Goal: Information Seeking & Learning: Learn about a topic

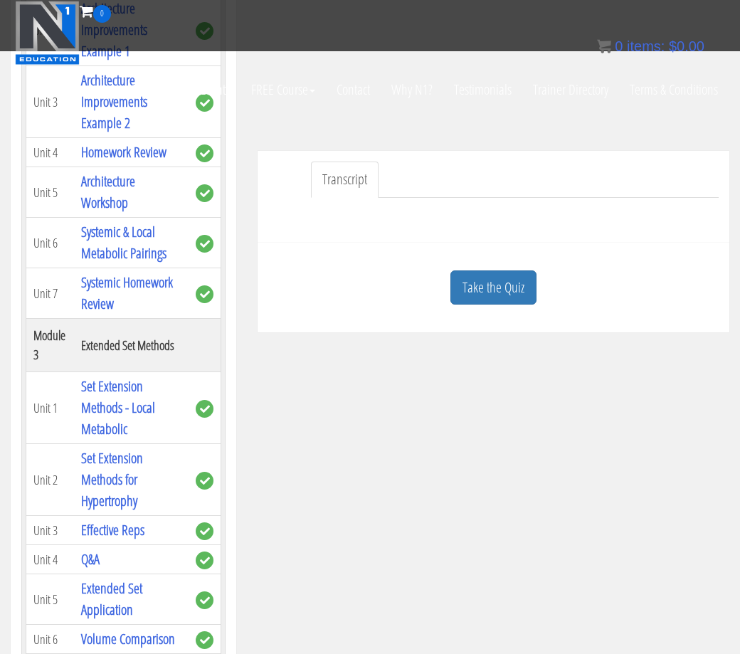
scroll to position [302, 0]
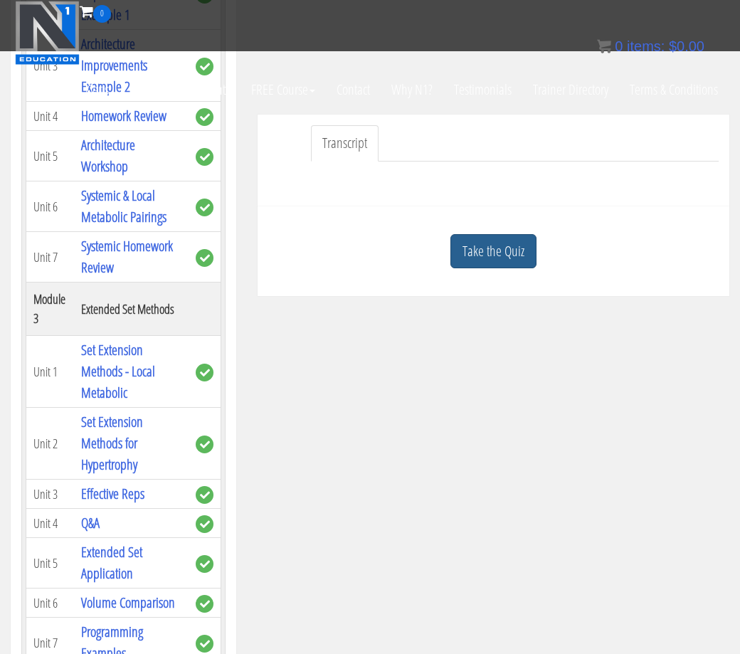
click at [494, 267] on link "Take the Quiz" at bounding box center [493, 251] width 86 height 35
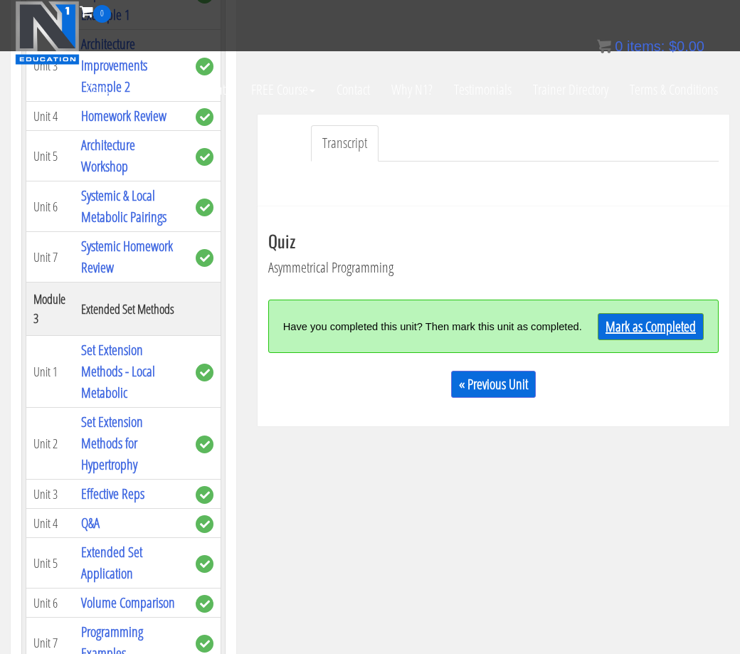
click at [631, 334] on link "Mark as Completed" at bounding box center [651, 326] width 106 height 27
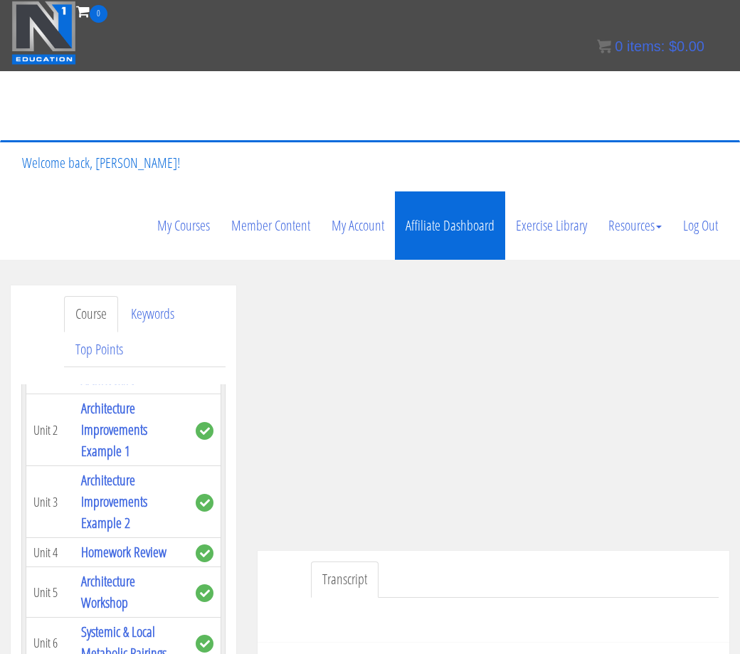
scroll to position [0, 0]
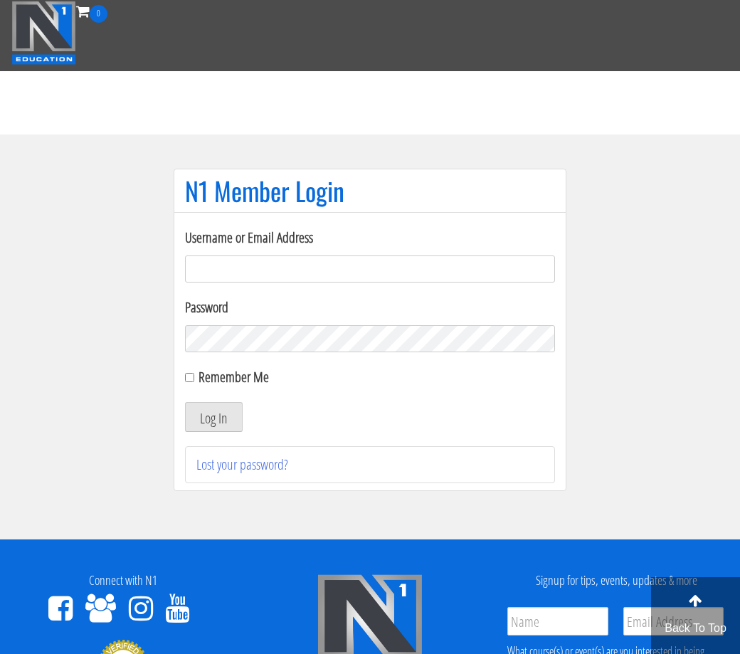
type input "C.matagrano@gmail.com"
click at [213, 417] on button "Log In" at bounding box center [214, 417] width 58 height 30
click at [223, 428] on button "Log In" at bounding box center [214, 417] width 58 height 30
click at [216, 410] on button "Log In" at bounding box center [214, 417] width 58 height 30
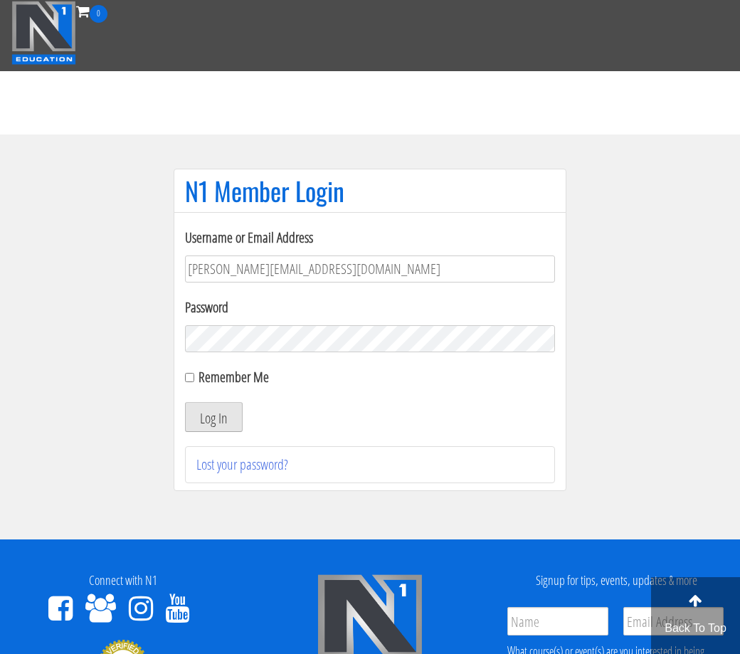
click at [209, 412] on button "Log In" at bounding box center [214, 417] width 58 height 30
click at [190, 378] on input "Remember Me" at bounding box center [189, 377] width 9 height 9
checkbox input "true"
click at [213, 413] on button "Log In" at bounding box center [214, 417] width 58 height 30
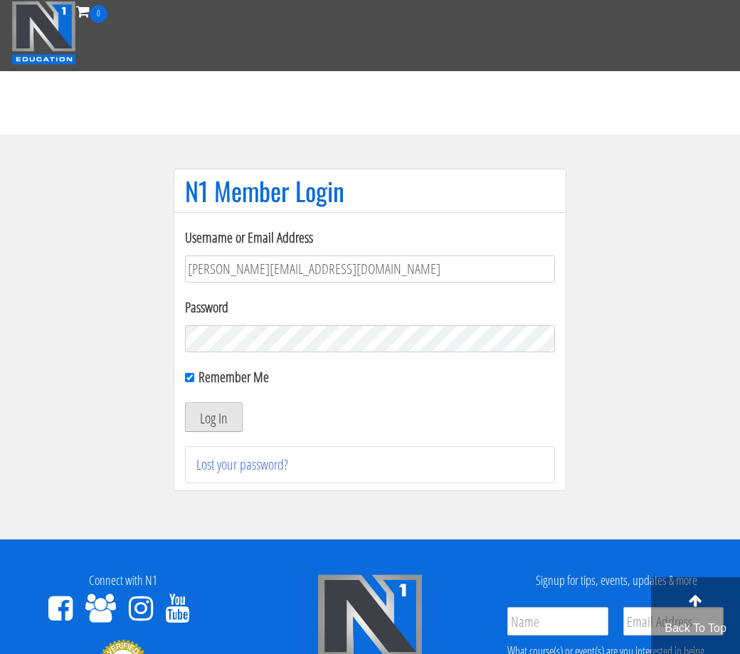
click at [213, 416] on button "Log In" at bounding box center [214, 417] width 58 height 30
click at [213, 415] on button "Log In" at bounding box center [214, 417] width 58 height 30
click at [202, 417] on button "Log In" at bounding box center [214, 417] width 58 height 30
click at [213, 417] on button "Log In" at bounding box center [214, 417] width 58 height 30
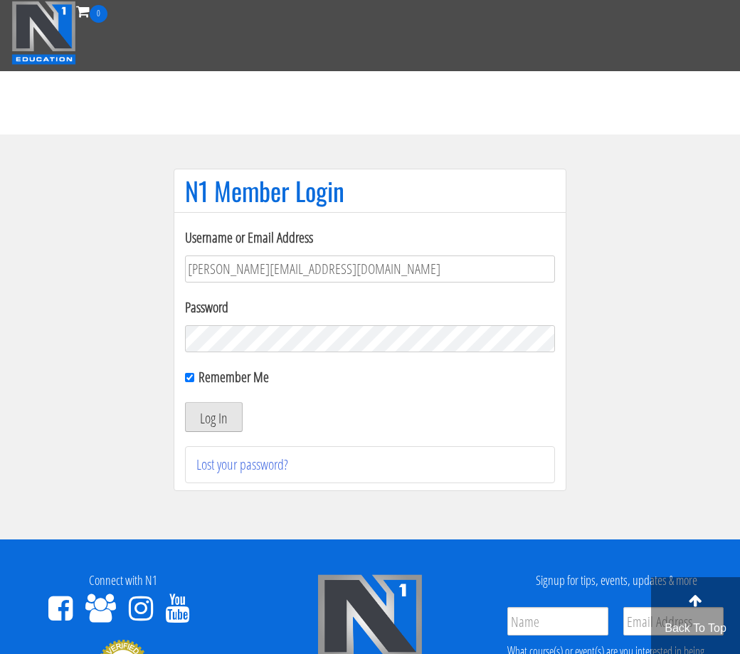
click at [213, 417] on button "Log In" at bounding box center [214, 417] width 58 height 30
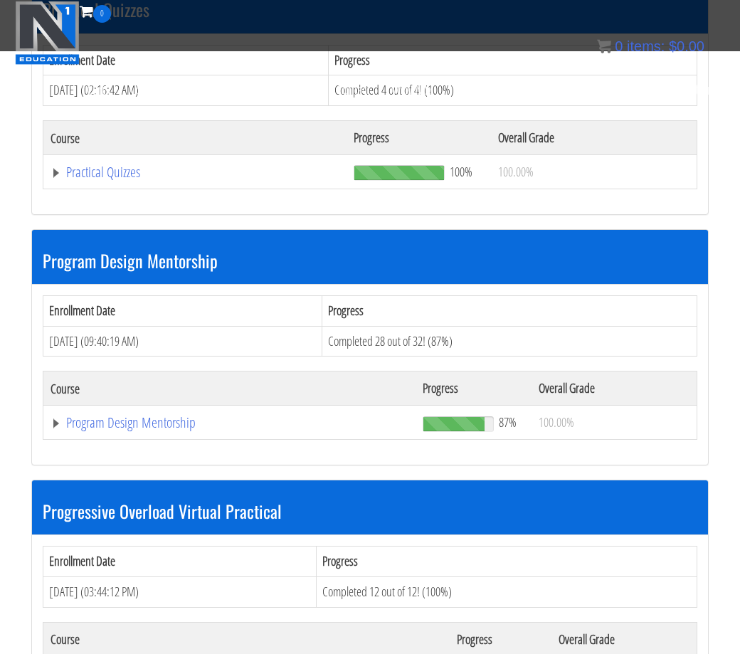
scroll to position [1842, 0]
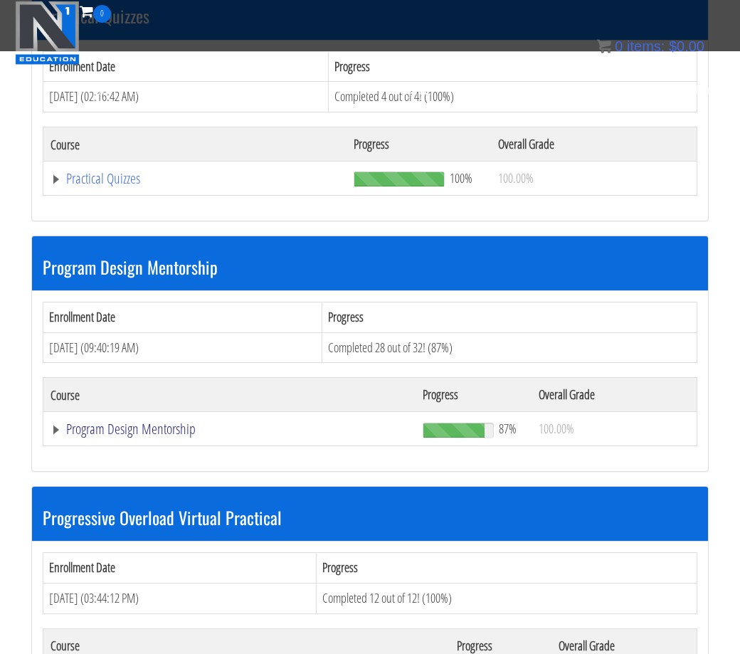
click at [175, 422] on link "Program Design Mentorship" at bounding box center [230, 429] width 358 height 14
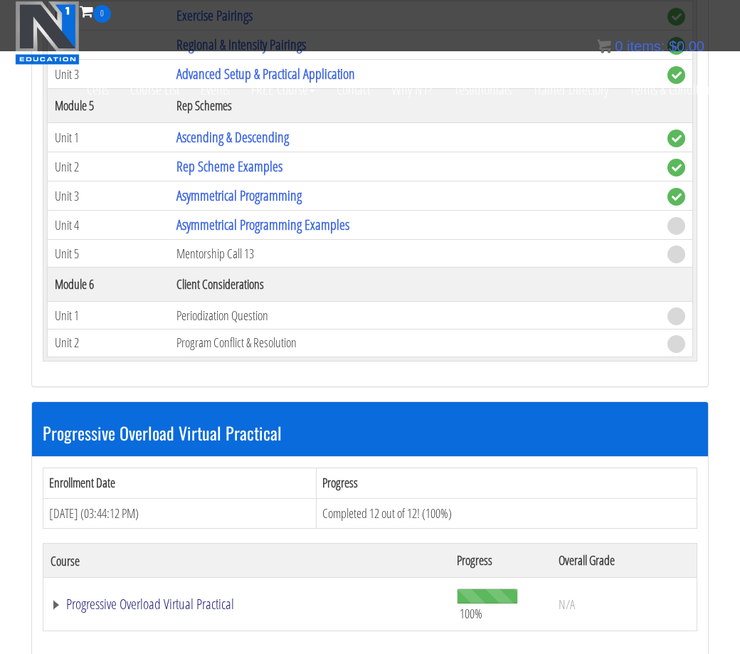
scroll to position [3029, 0]
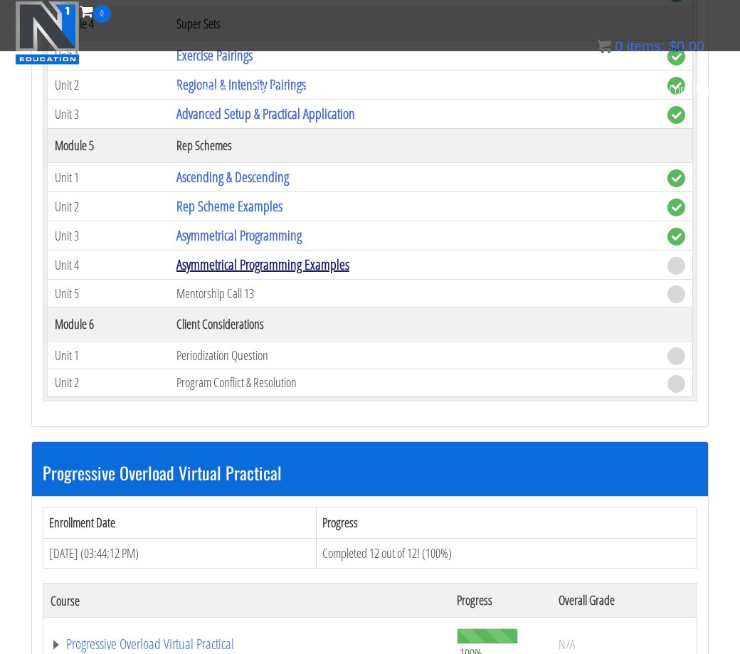
click at [251, 257] on link "Asymmetrical Programming Examples" at bounding box center [262, 264] width 173 height 19
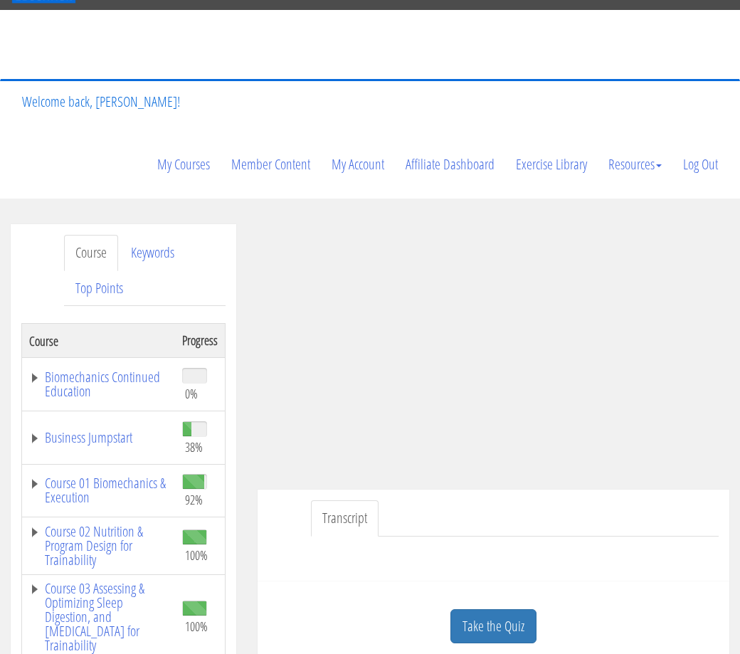
scroll to position [62, 0]
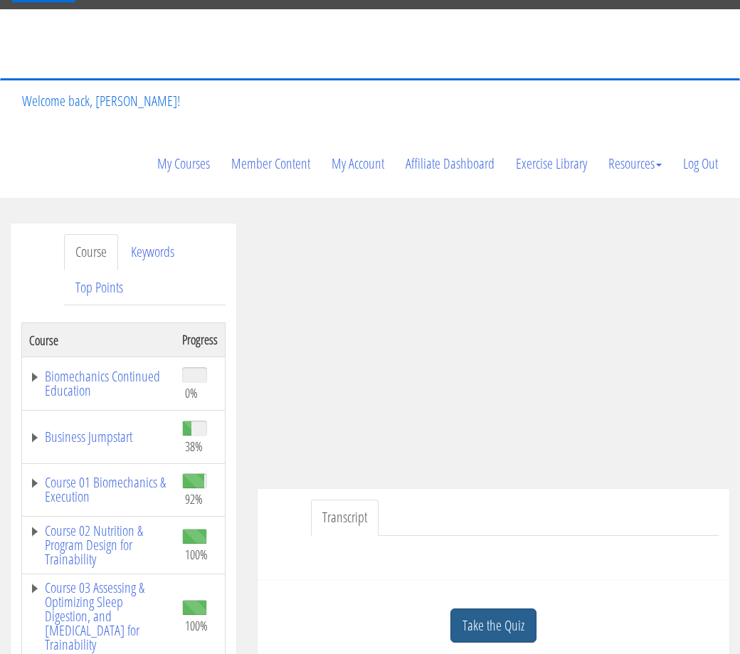
click at [491, 618] on link "Take the Quiz" at bounding box center [493, 625] width 86 height 35
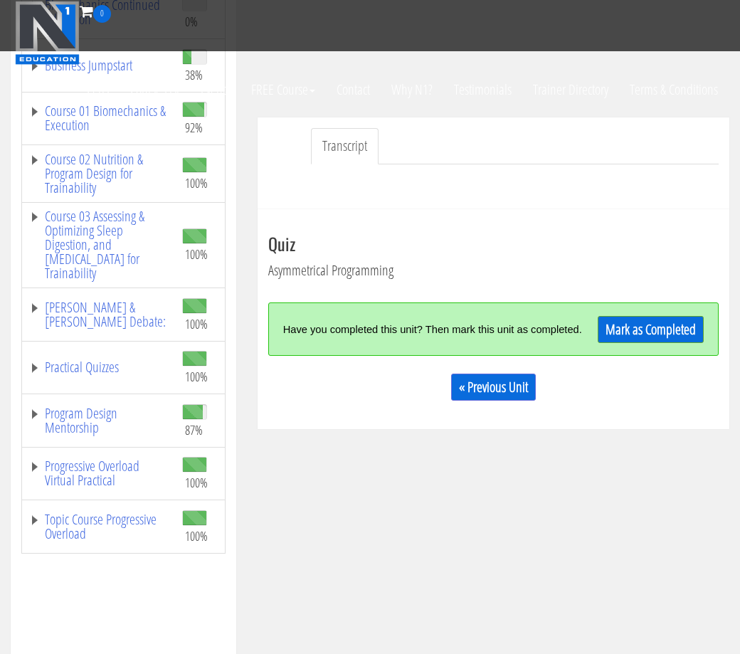
scroll to position [300, 0]
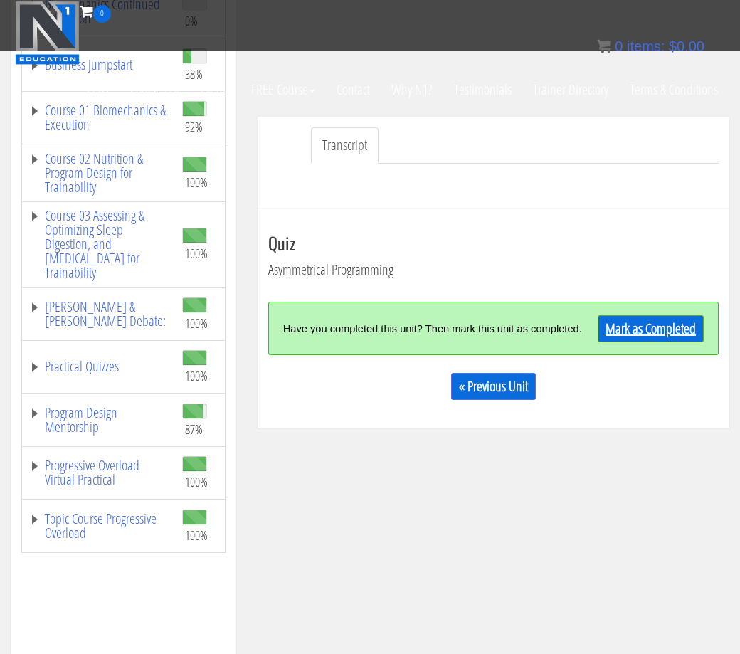
click at [641, 329] on link "Mark as Completed" at bounding box center [651, 328] width 106 height 27
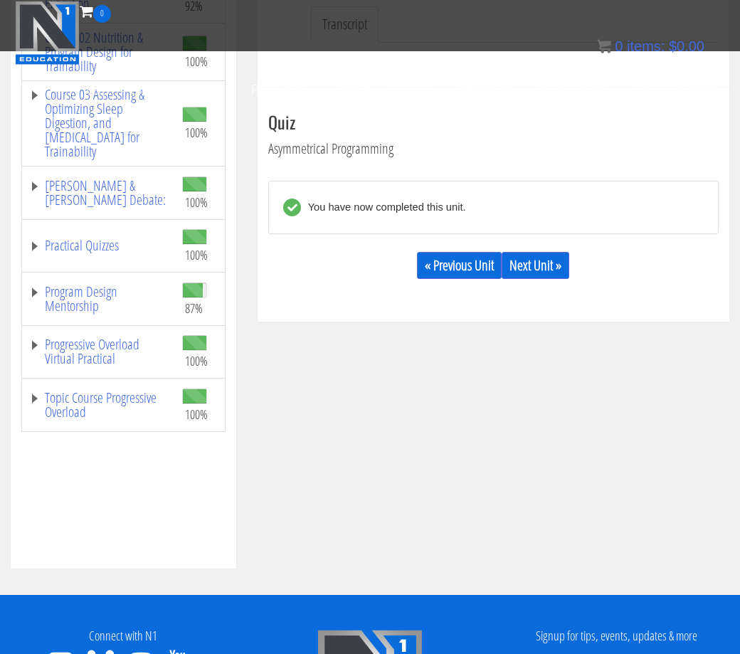
scroll to position [383, 0]
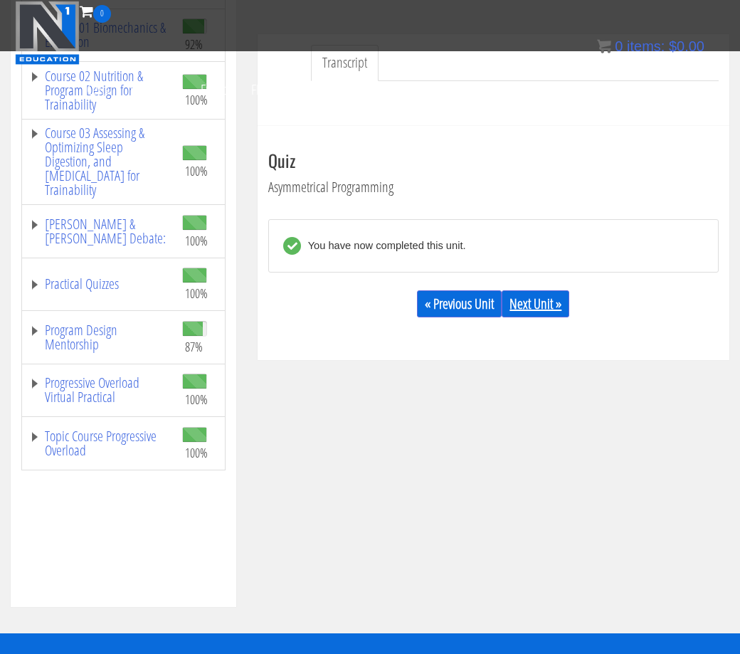
click at [539, 301] on link "Next Unit »" at bounding box center [536, 303] width 68 height 27
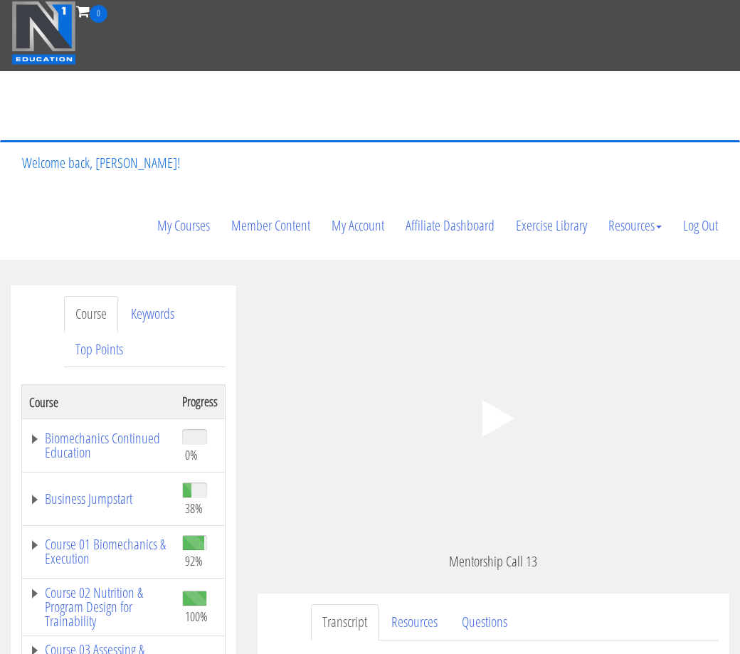
click at [487, 407] on polygon at bounding box center [498, 418] width 32 height 37
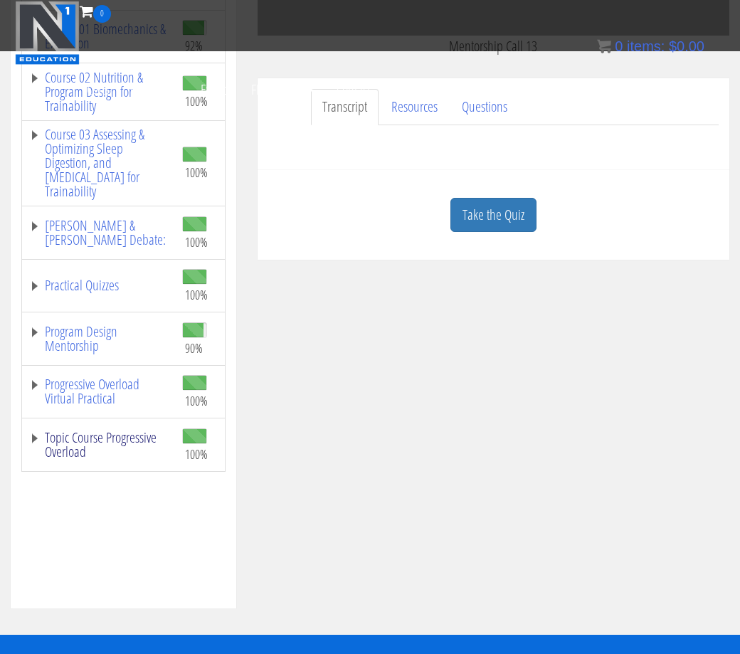
scroll to position [380, 0]
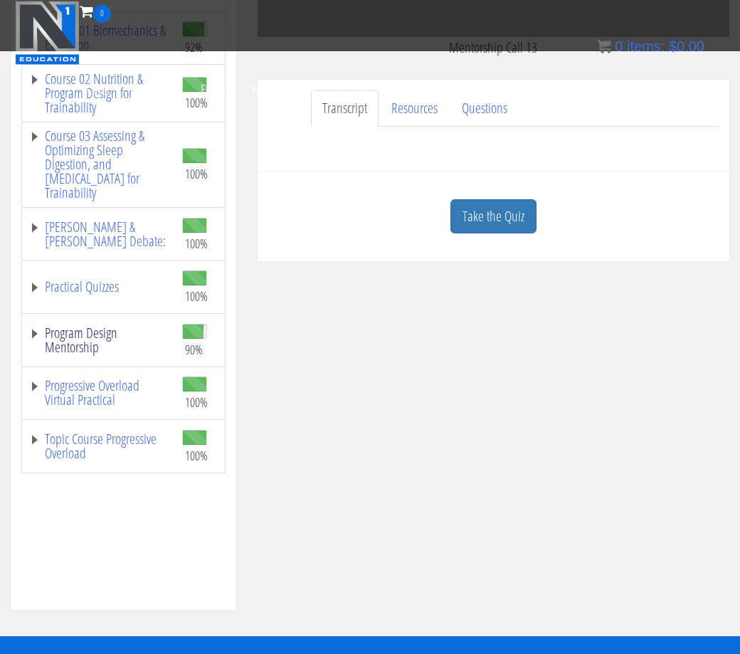
click at [95, 337] on link "Program Design Mentorship" at bounding box center [98, 340] width 139 height 28
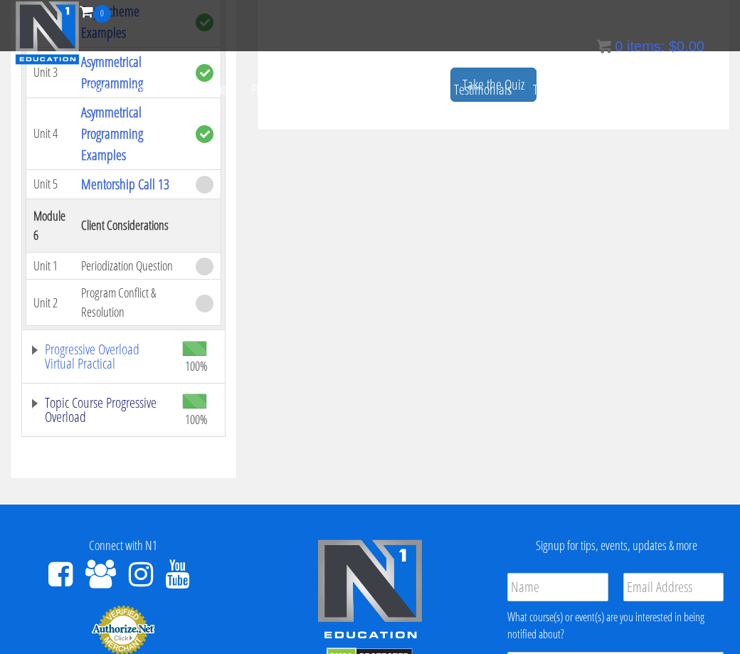
scroll to position [514, 0]
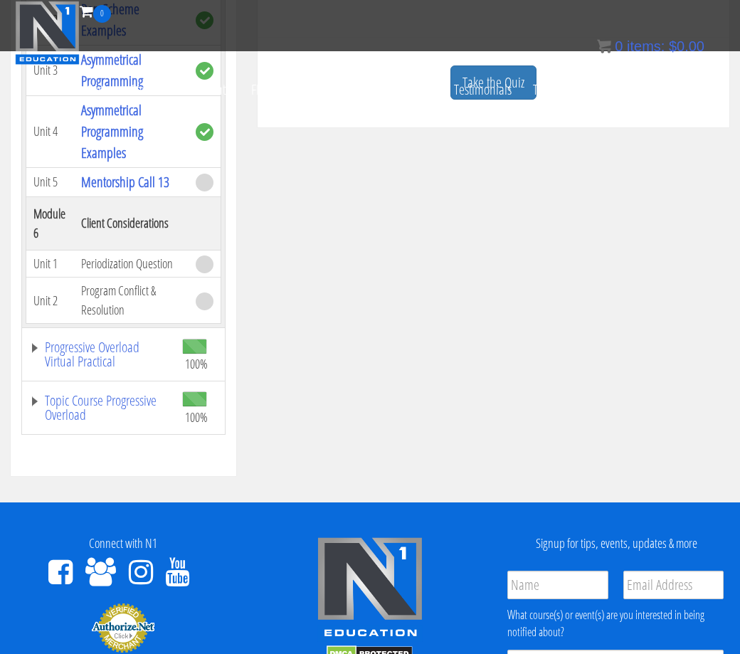
click at [129, 263] on td "Periodization Question" at bounding box center [131, 264] width 114 height 28
click at [127, 270] on td "Periodization Question" at bounding box center [131, 264] width 114 height 28
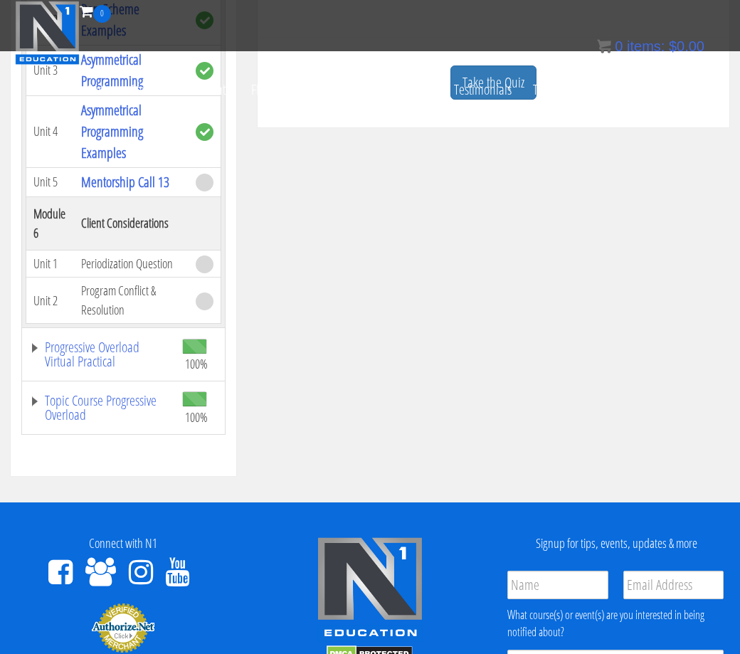
click at [116, 289] on td "Program Conflict & Resolution" at bounding box center [131, 300] width 114 height 46
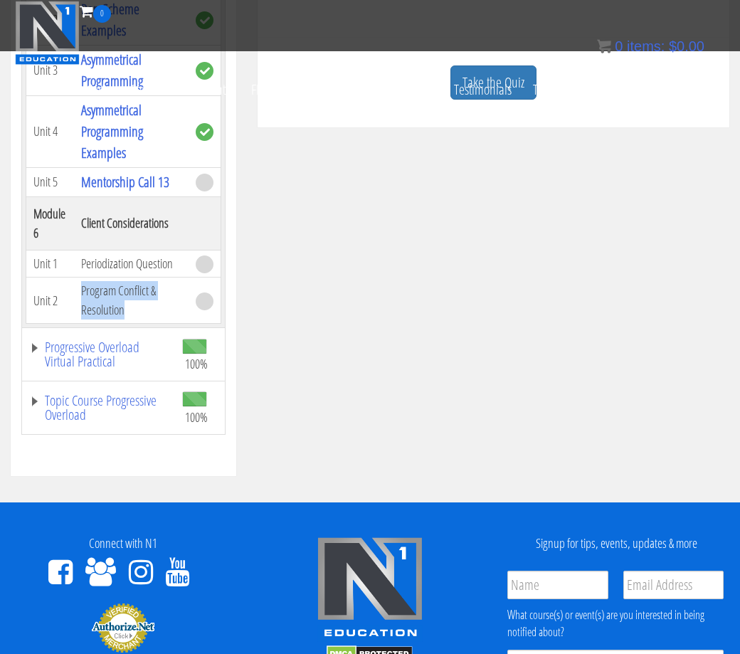
scroll to position [1778, 0]
click at [120, 162] on link "Asymmetrical Programming Examples" at bounding box center [112, 131] width 62 height 62
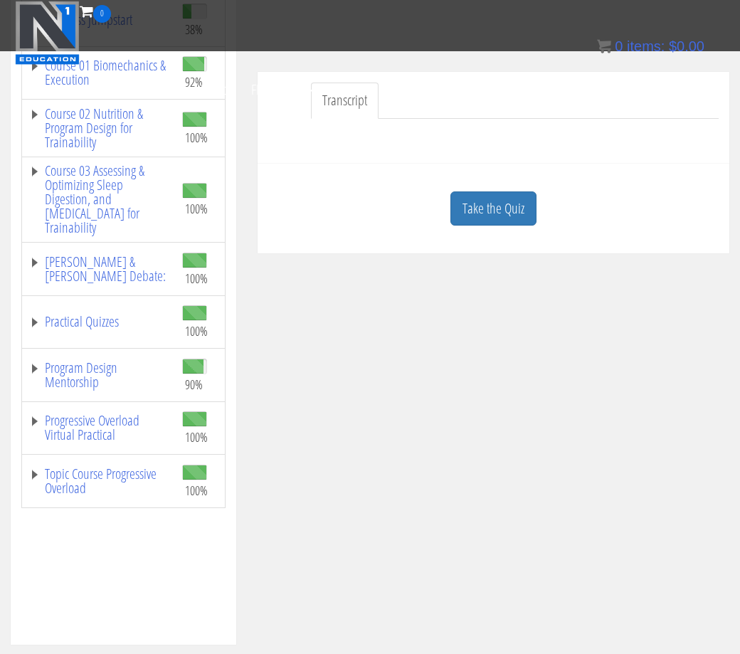
scroll to position [486, 0]
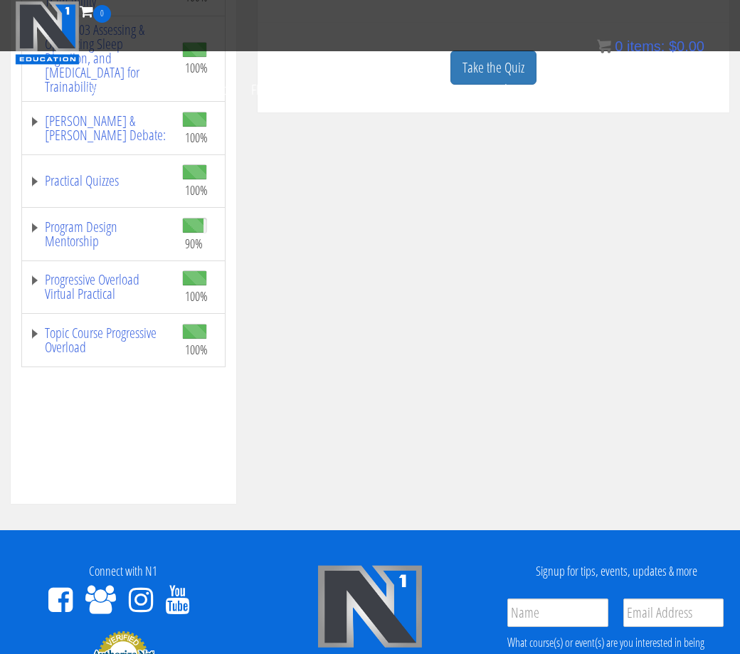
click at [481, 59] on div "Certs Course List Events FREE Course Course Preview – Biomechanics Course Previ…" at bounding box center [369, 48] width 717 height 50
click at [566, 100] on link "Trainer Directory" at bounding box center [570, 90] width 97 height 50
click at [494, 85] on link "Take the Quiz" at bounding box center [493, 68] width 86 height 35
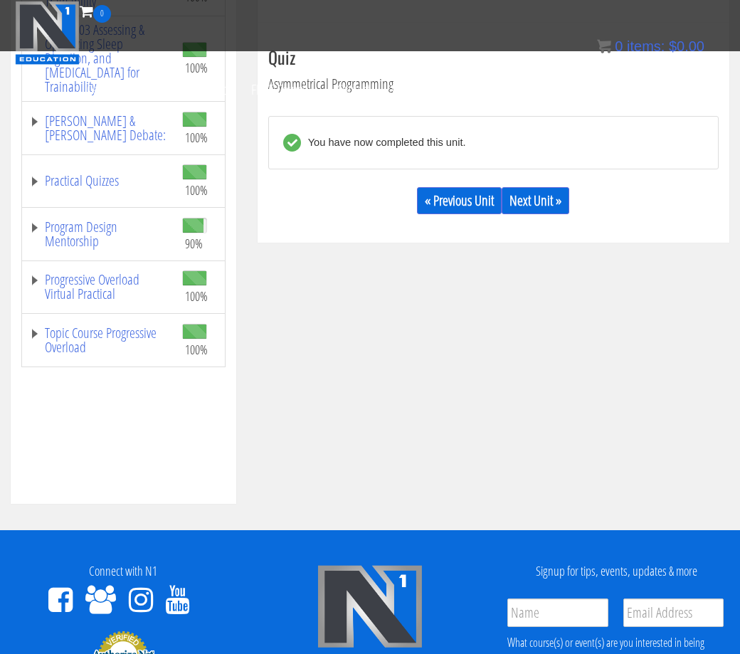
click at [497, 176] on div "Quiz Asymmetrical Programming You have now completed this unit. « Previous Unit…" at bounding box center [493, 136] width 450 height 177
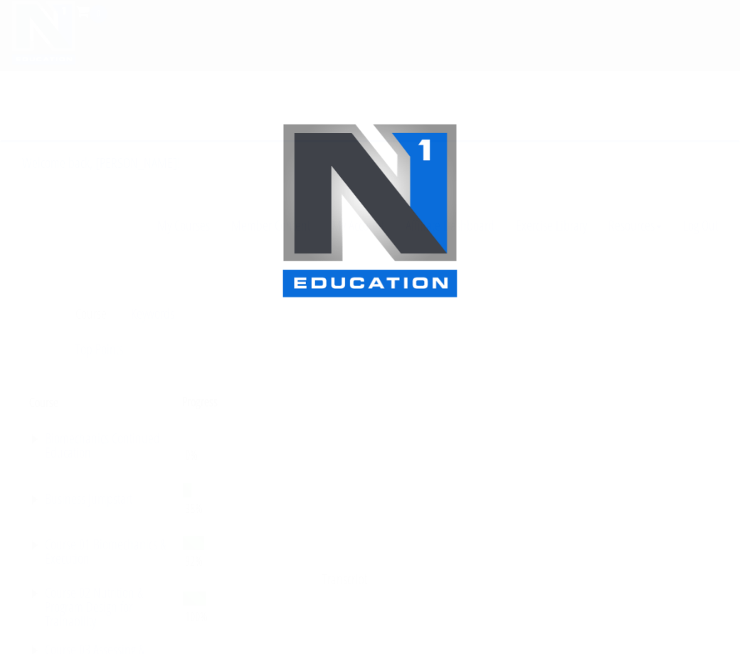
scroll to position [99, 0]
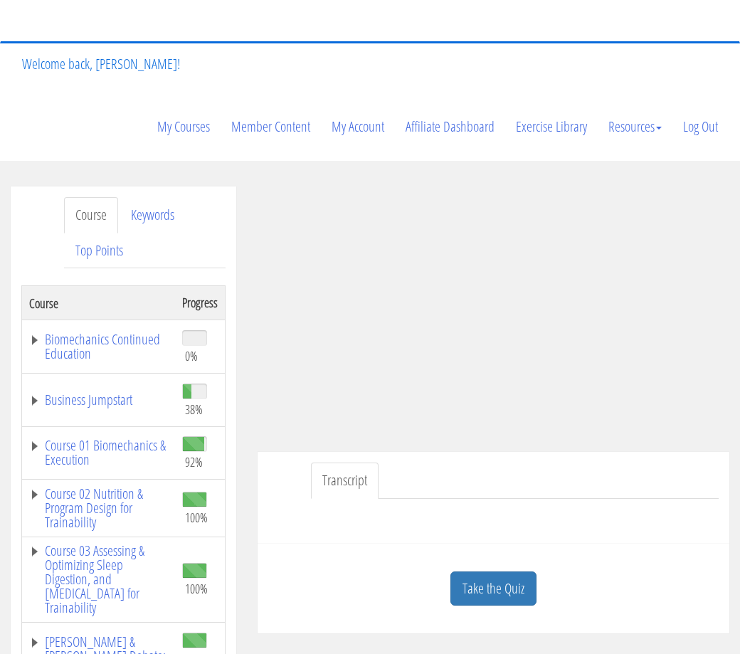
click at [493, 607] on div "Take the Quiz" at bounding box center [493, 588] width 450 height 69
click at [495, 590] on link "Take the Quiz" at bounding box center [493, 588] width 86 height 35
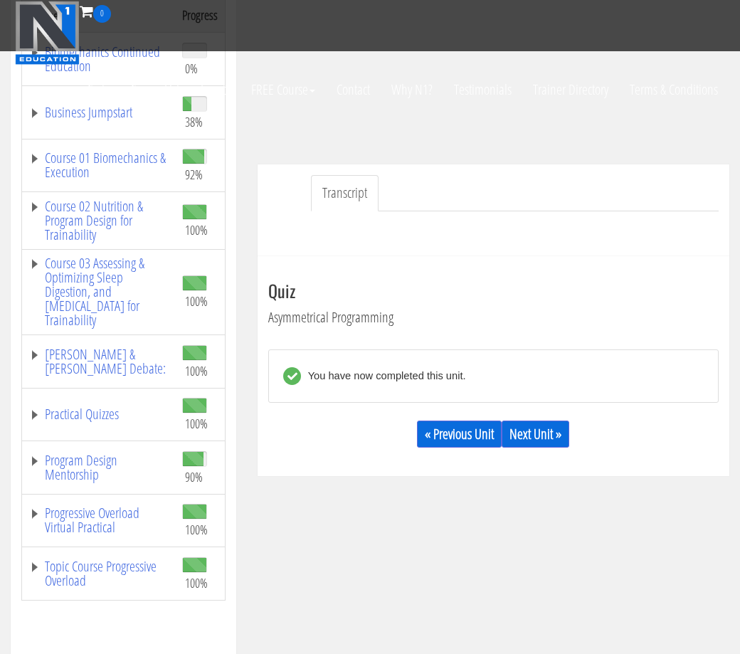
scroll to position [264, 0]
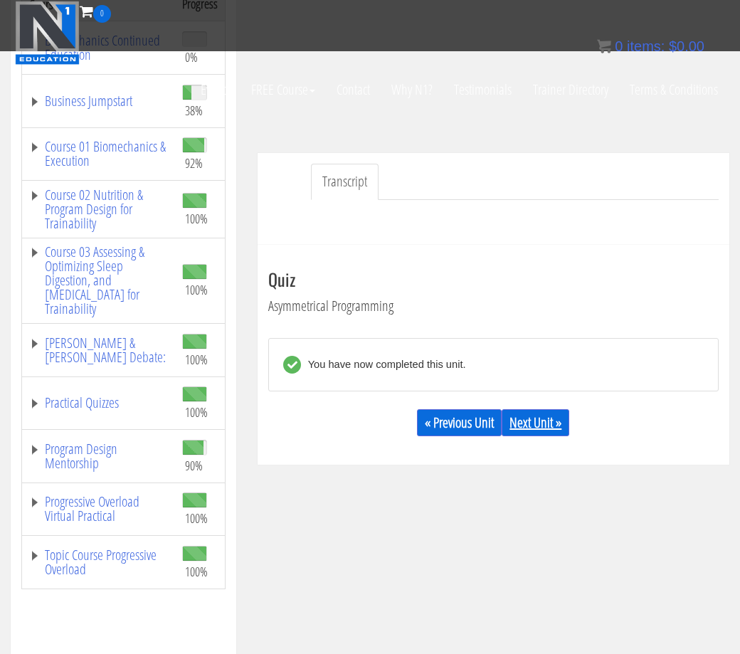
click at [543, 429] on link "Next Unit »" at bounding box center [536, 422] width 68 height 27
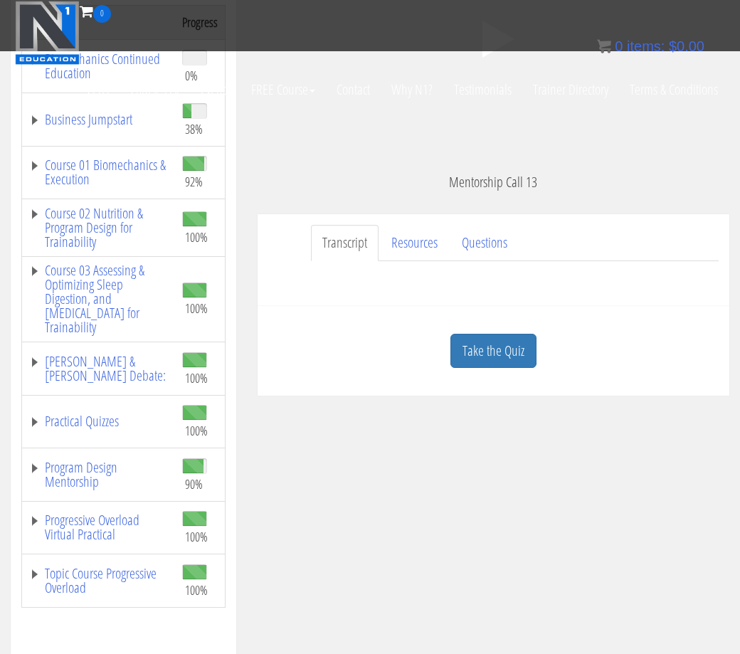
scroll to position [228, 0]
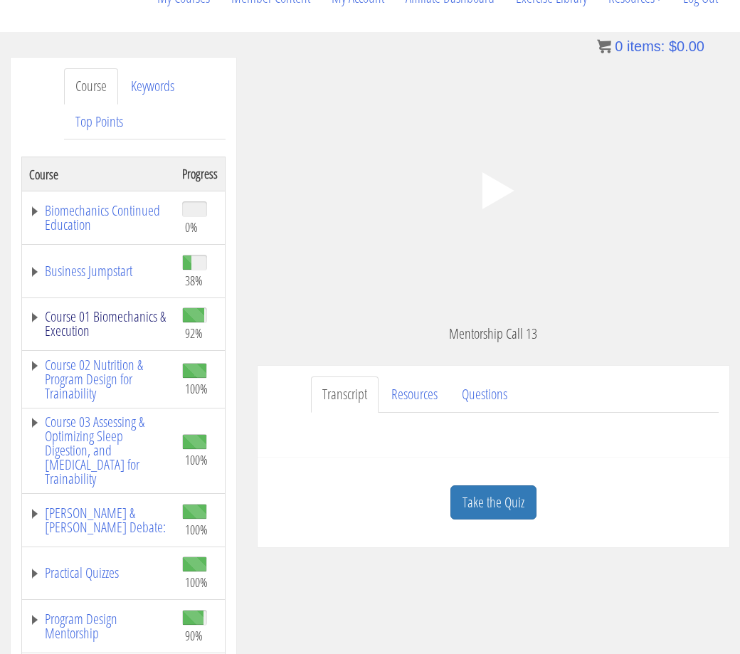
click at [115, 323] on link "Course 01 Biomechanics & Execution" at bounding box center [98, 323] width 139 height 28
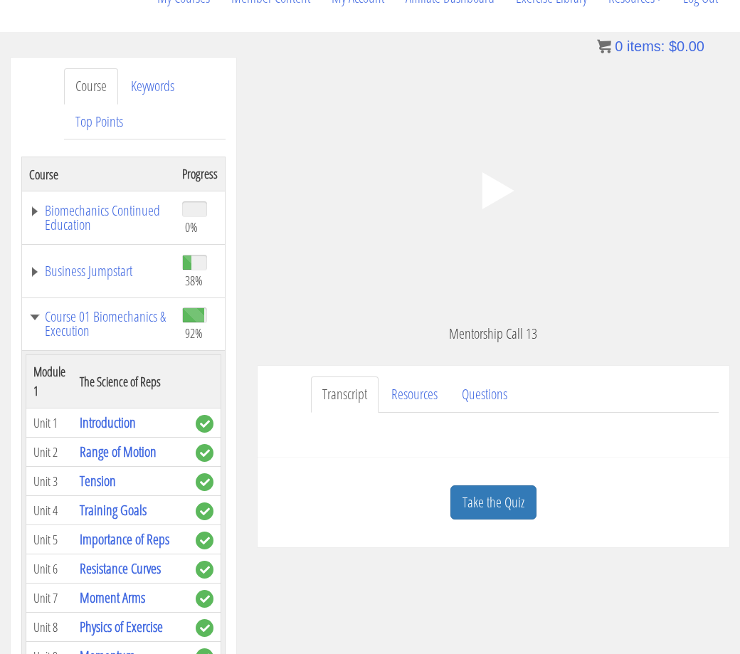
click at [475, 169] on icon ".fp-color-play{opacity:0.65;}.controlbutton{fill:#fff;}" at bounding box center [493, 191] width 90 height 90
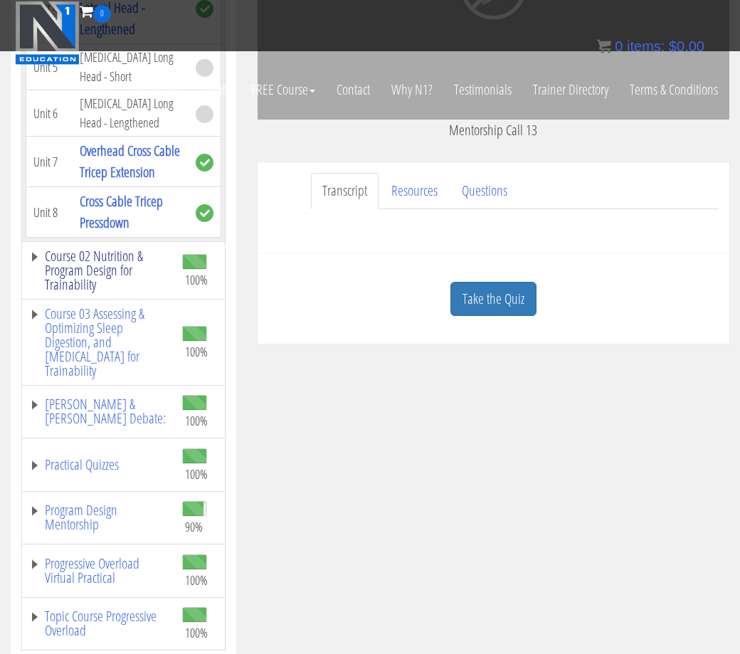
scroll to position [329, 0]
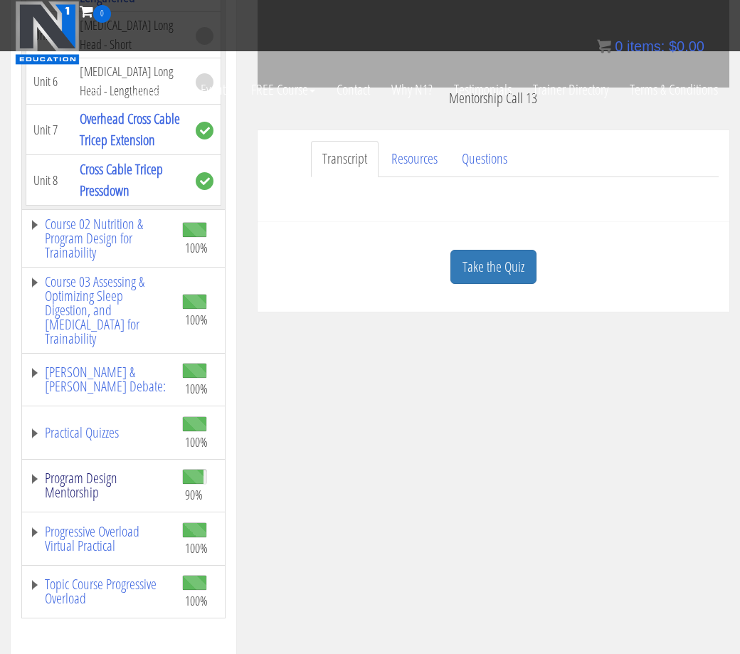
click at [112, 478] on link "Program Design Mentorship" at bounding box center [98, 485] width 139 height 28
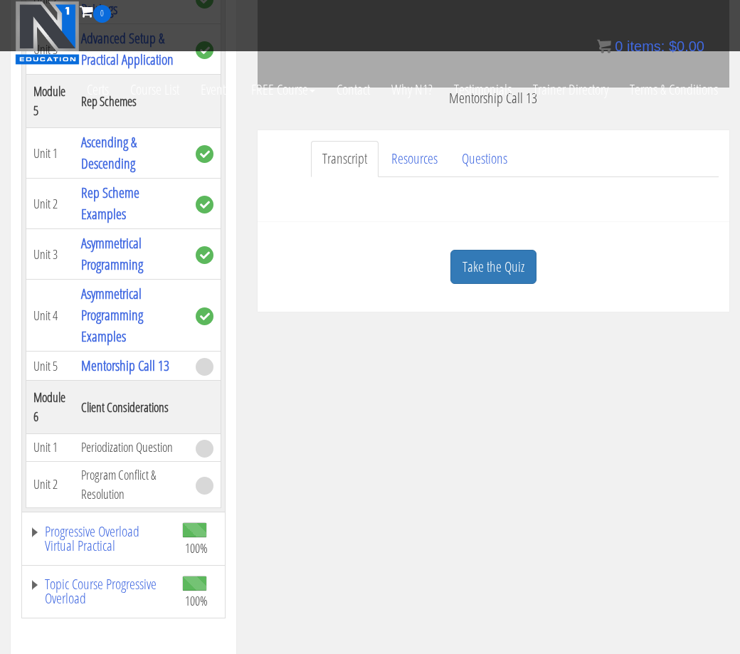
scroll to position [9106, 0]
click at [130, 452] on td "Periodization Question" at bounding box center [131, 448] width 114 height 28
click at [127, 452] on td "Periodization Question" at bounding box center [131, 448] width 114 height 28
click at [482, 266] on link "Take the Quiz" at bounding box center [493, 267] width 86 height 35
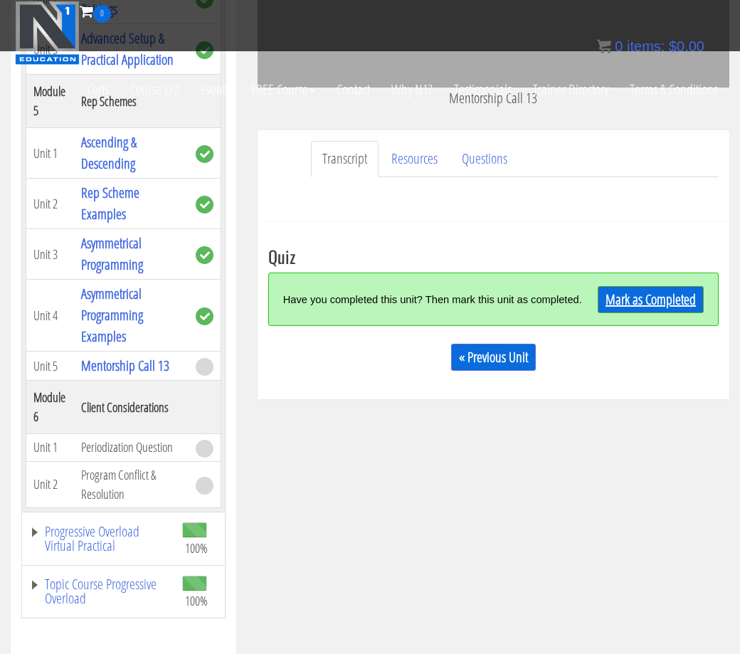
click at [643, 295] on link "Mark as Completed" at bounding box center [651, 299] width 106 height 27
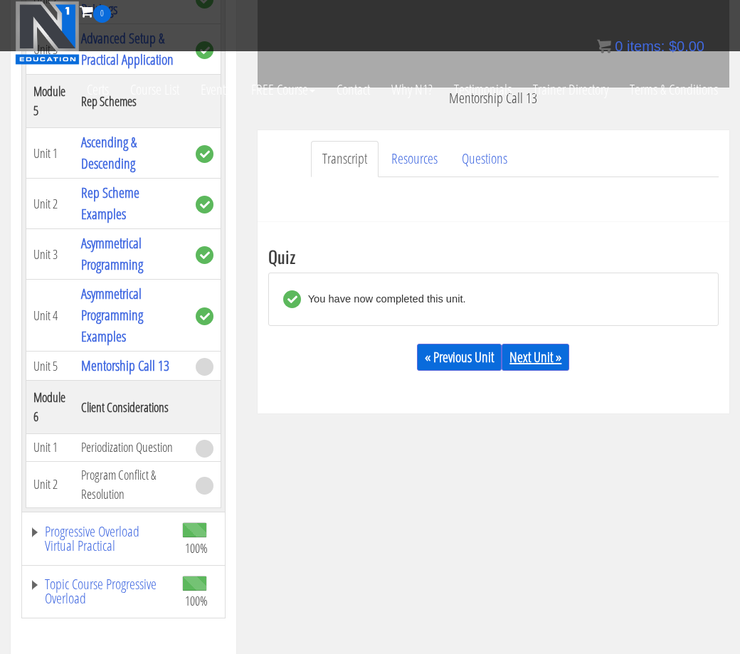
click at [560, 350] on link "Next Unit »" at bounding box center [536, 357] width 68 height 27
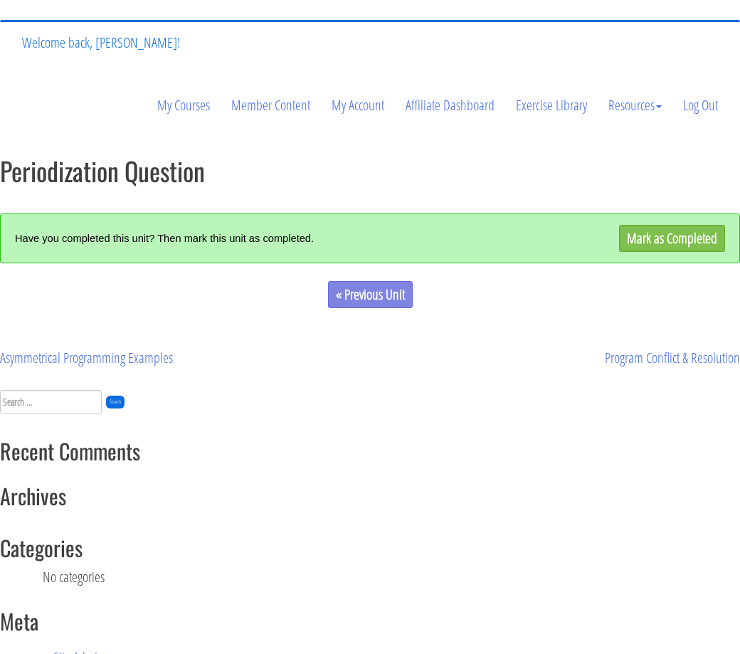
scroll to position [124, 0]
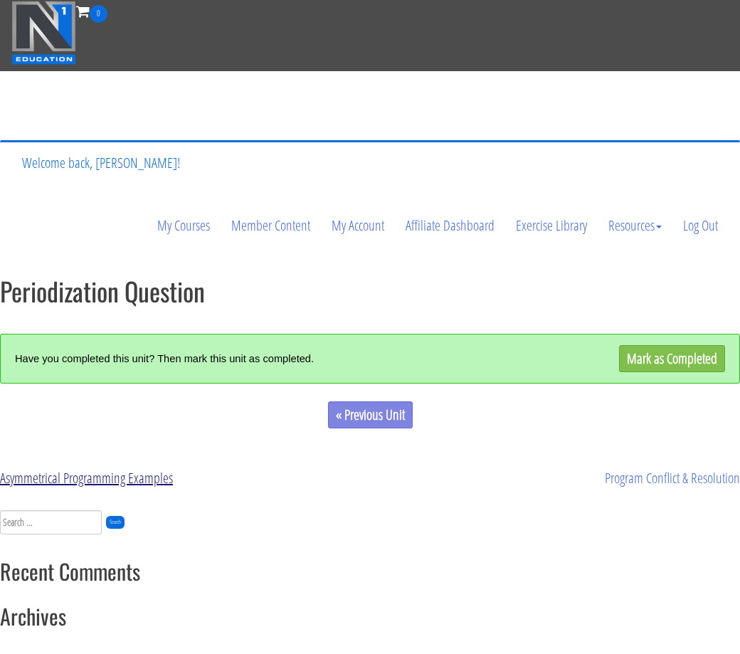
click at [130, 484] on link "Asymmetrical Programming Examples" at bounding box center [86, 477] width 173 height 19
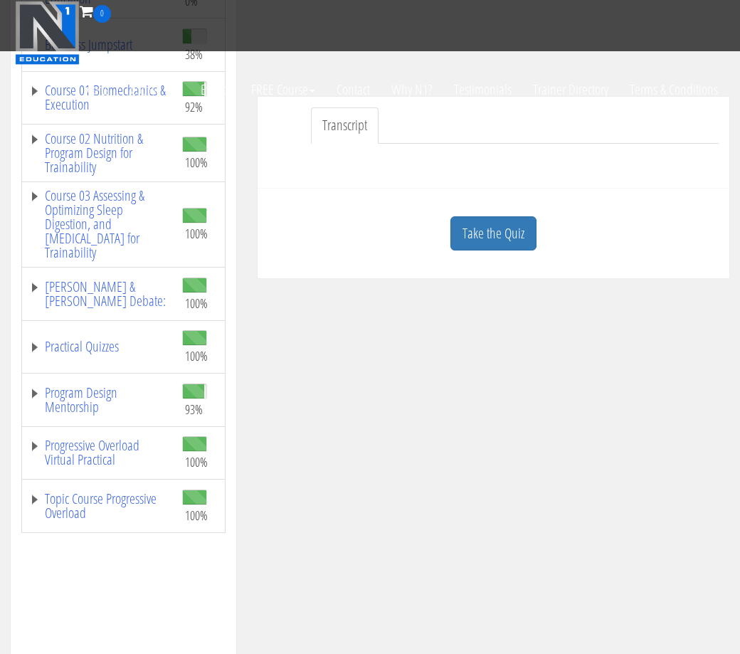
scroll to position [371, 0]
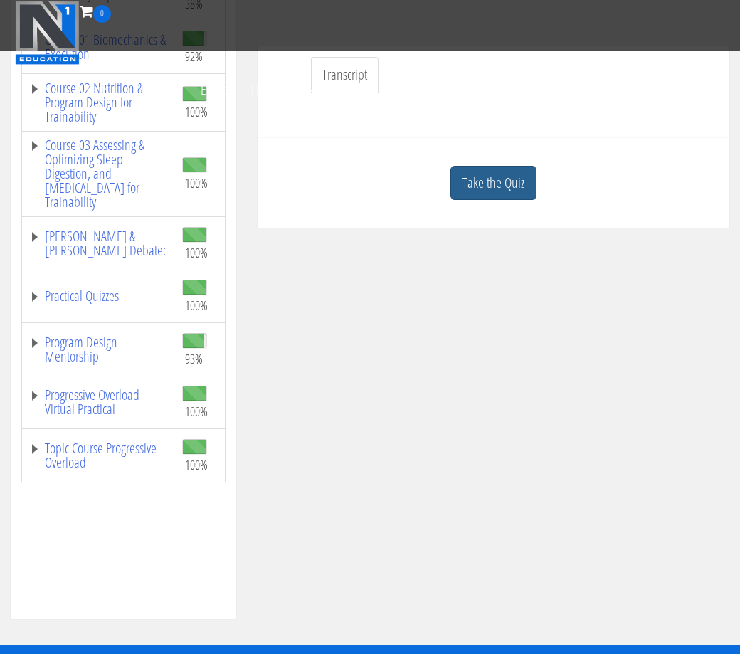
click at [495, 177] on link "Take the Quiz" at bounding box center [493, 183] width 86 height 35
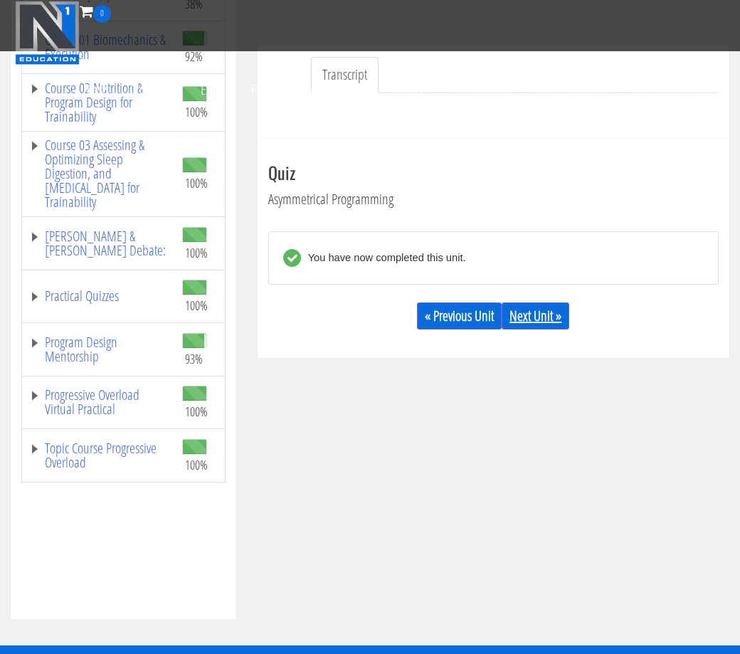
click at [542, 318] on link "Next Unit »" at bounding box center [536, 315] width 68 height 27
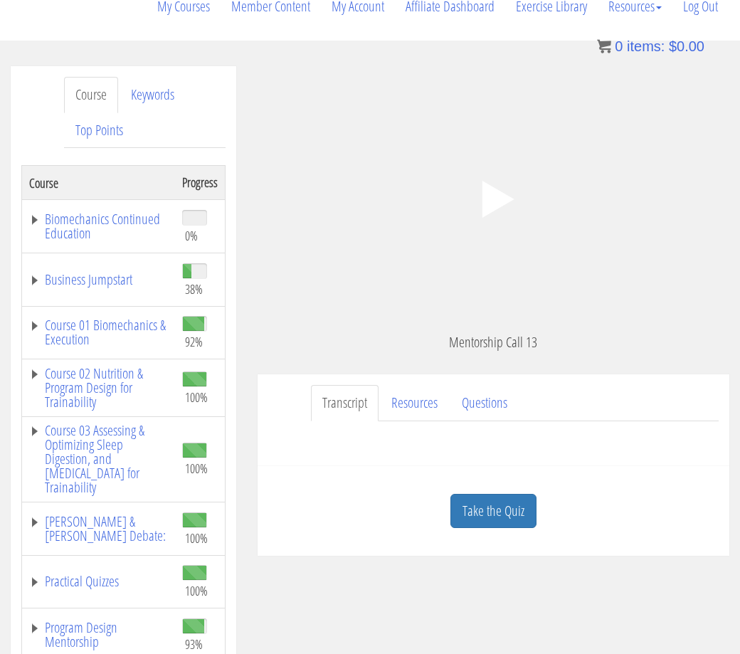
scroll to position [237, 0]
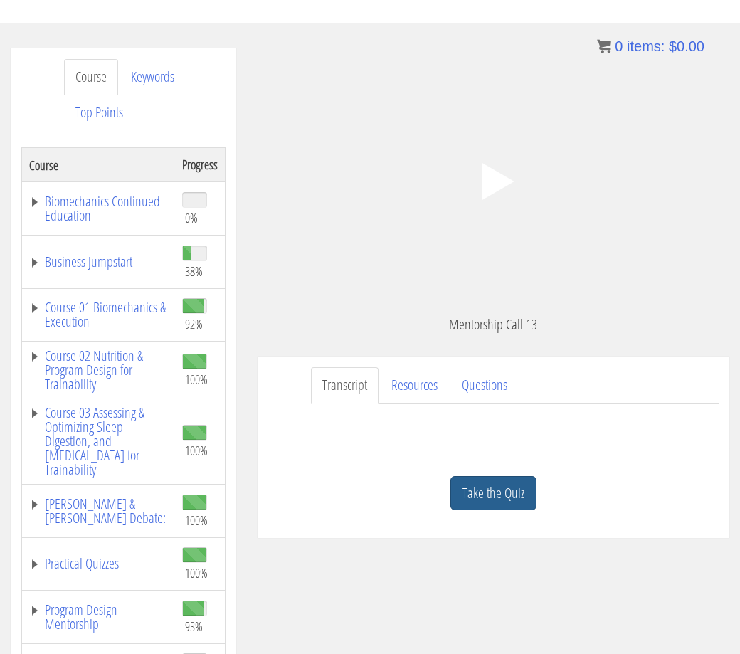
click at [502, 486] on link "Take the Quiz" at bounding box center [493, 493] width 86 height 35
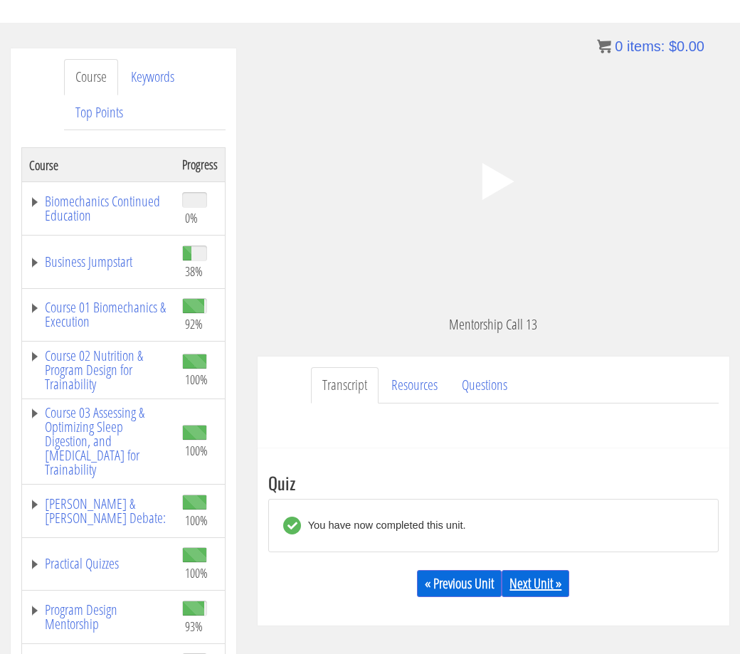
click at [551, 578] on link "Next Unit »" at bounding box center [536, 583] width 68 height 27
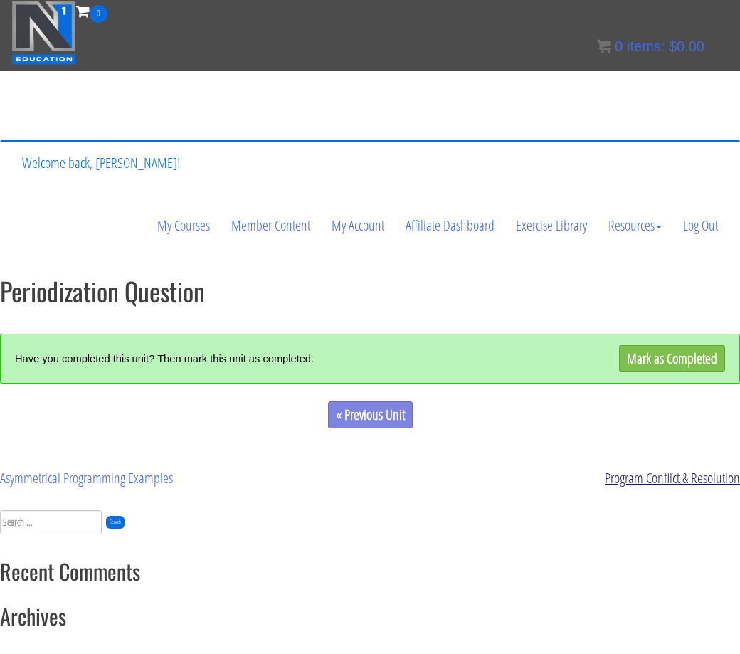
click at [668, 471] on link "Program Conflict & Resolution" at bounding box center [672, 477] width 135 height 19
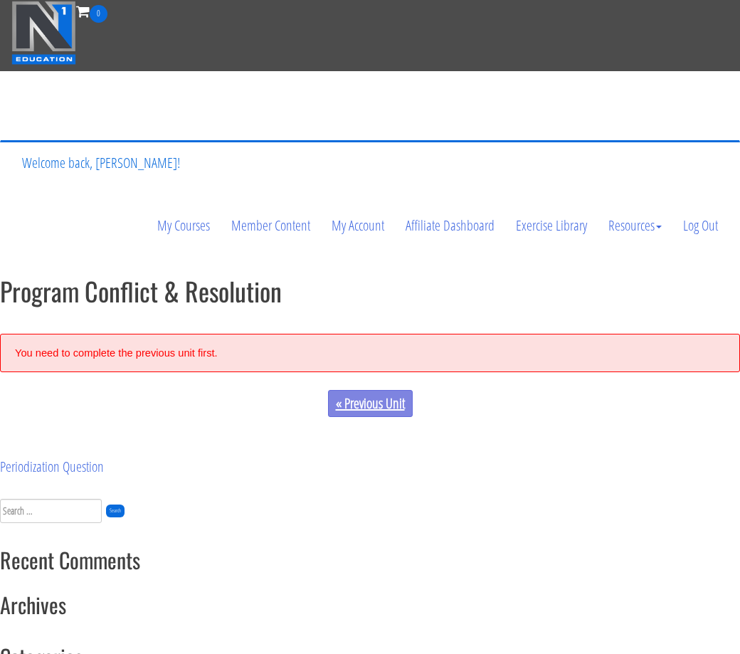
click at [377, 394] on link "« Previous Unit" at bounding box center [370, 403] width 85 height 27
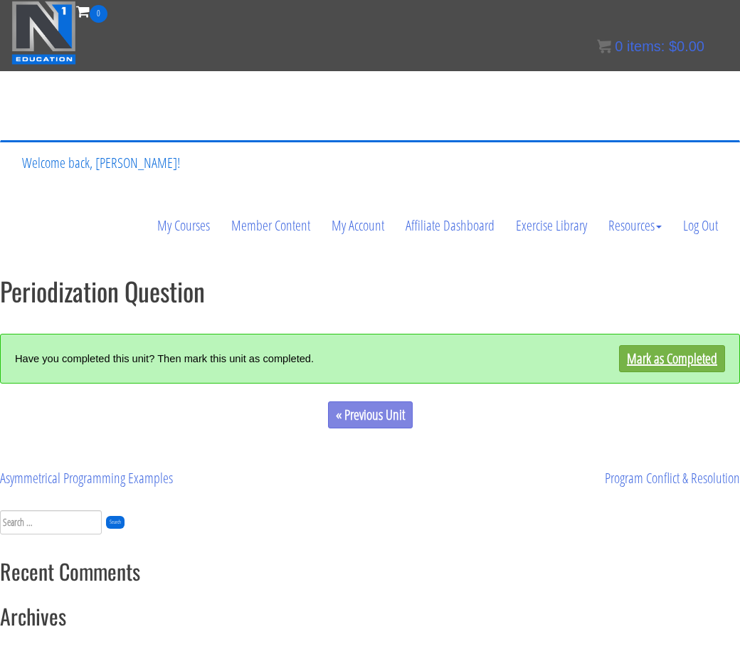
click at [669, 352] on link "Mark as Completed" at bounding box center [672, 358] width 106 height 27
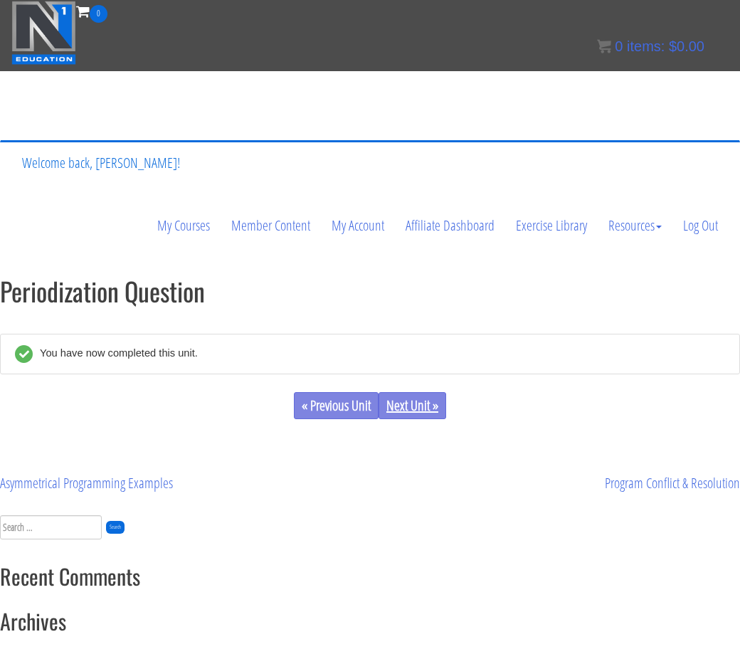
click at [438, 408] on link "Next Unit »" at bounding box center [412, 405] width 68 height 27
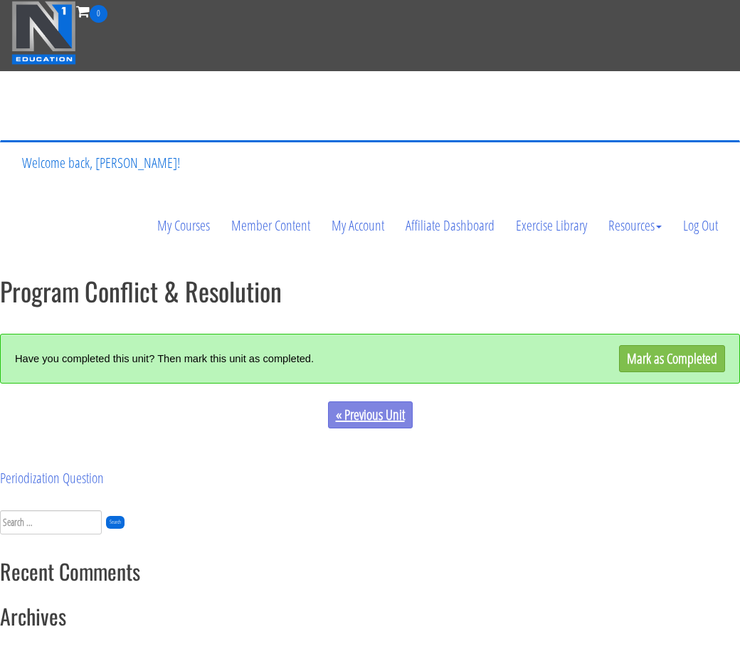
click at [398, 410] on link "« Previous Unit" at bounding box center [370, 414] width 85 height 27
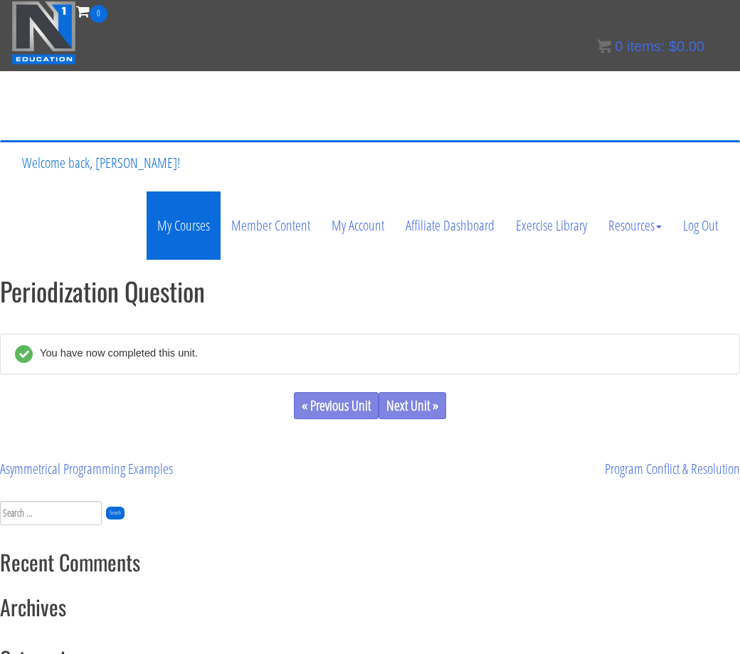
click at [170, 221] on link "My Courses" at bounding box center [184, 225] width 74 height 68
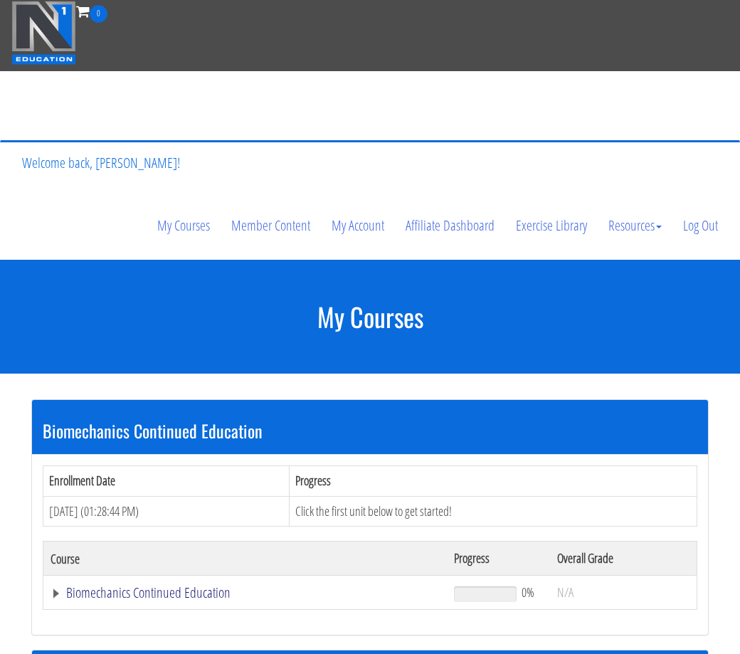
click at [198, 590] on link "Biomechanics Continued Education" at bounding box center [245, 592] width 389 height 14
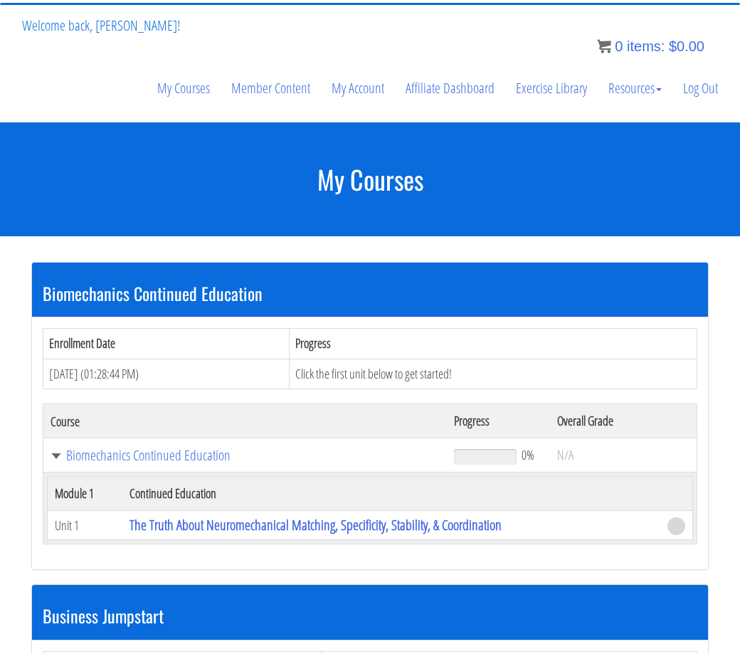
scroll to position [140, 0]
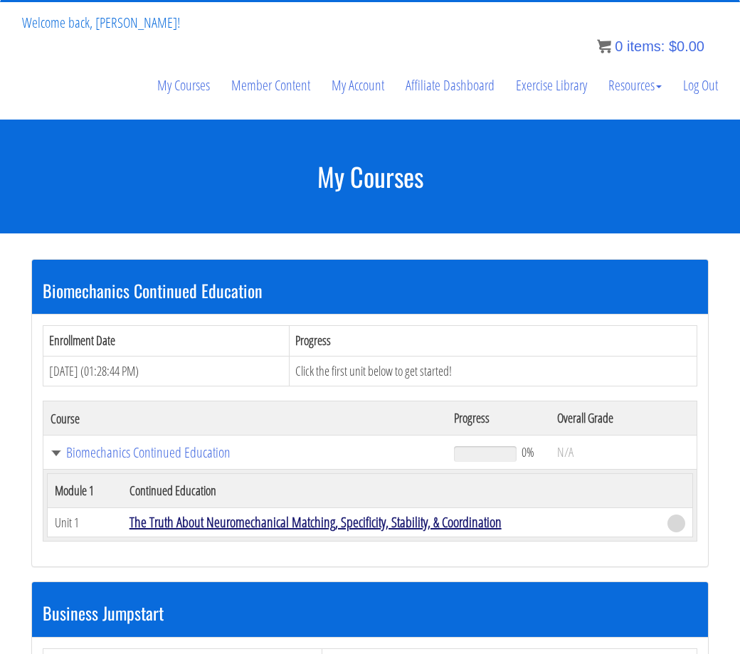
click at [221, 524] on link "The Truth About Neuromechanical Matching, Specificity, Stability, & Coordination" at bounding box center [315, 521] width 372 height 19
